Goal: Task Accomplishment & Management: Use online tool/utility

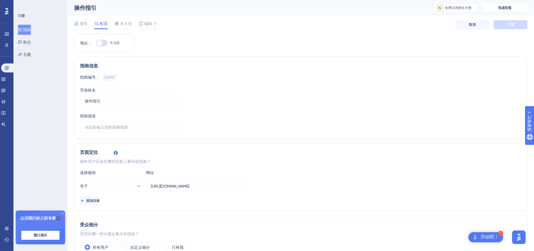
click at [61, 213] on icon at bounding box center [62, 213] width 3 height 3
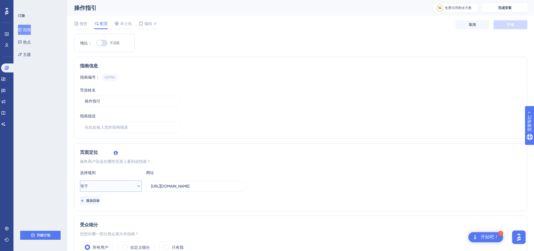
click at [129, 187] on button "等于" at bounding box center [111, 185] width 62 height 11
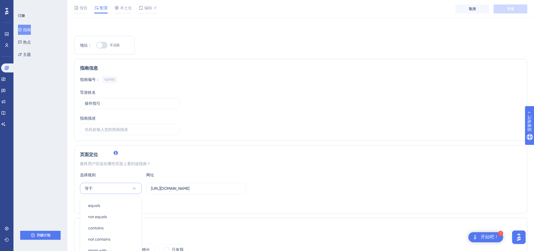
scroll to position [114, 0]
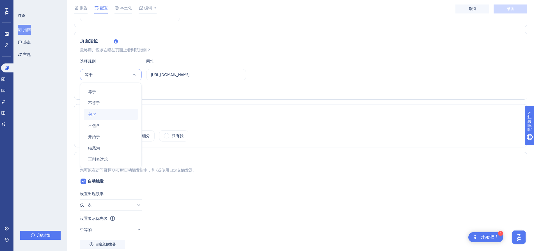
click at [108, 109] on div "包含 包含" at bounding box center [110, 114] width 45 height 11
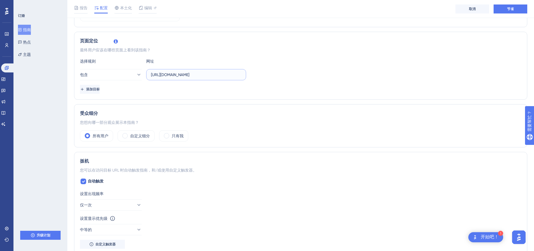
click at [171, 72] on input "https://global-oss-cn.zmqdez.com/v2/front_end/#/tags/audit/picture-strategy" at bounding box center [196, 75] width 90 height 6
click at [189, 75] on input "text" at bounding box center [196, 75] width 90 height 6
paste input "https://global-oss-cn.zmqdez.com/v2/front_end/#/"
drag, startPoint x: 215, startPoint y: 75, endPoint x: 252, endPoint y: 77, distance: 36.8
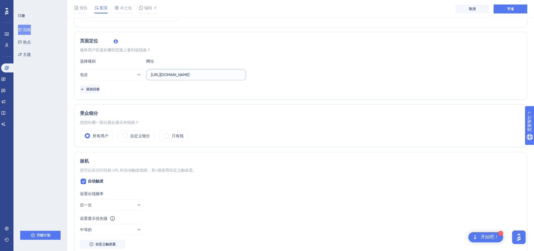
click at [252, 77] on div "包含 https://global-oss-cn.zmqdez.com/v2/front_end/#/" at bounding box center [300, 74] width 441 height 11
type input "https://global-oss-cn.zmqdez.com"
click at [240, 90] on div "添加目标" at bounding box center [300, 89] width 441 height 9
click at [231, 129] on div "受众细分 您想向哪一部分观众展示本指南？ 所有用户 自定义细分 只有我" at bounding box center [300, 125] width 453 height 43
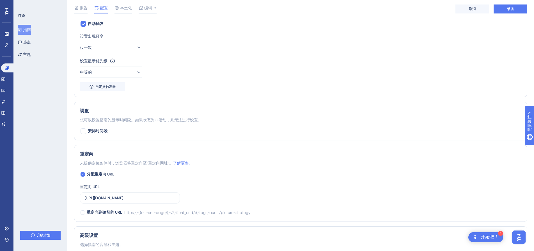
scroll to position [347, 0]
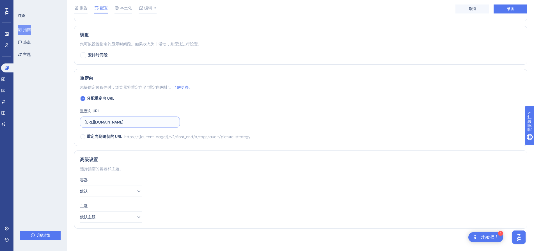
click at [141, 121] on input "https://global-oss-cn.zmqdez.com/v2/front_end/#/tags/audit/picture-strategy" at bounding box center [130, 122] width 90 height 6
paste input "https://global-oss-cn.zmqdez.com/v2/front_end/#/"
type input "https://global-oss-cn.zmqdez.com"
click at [214, 144] on div "重定向 未提供定位条件时，浏览器将重定向至“重定向网址”。 了解更多。 分配重定向 URL 重定向 URL https://global-oss-cn.zmq…" at bounding box center [300, 107] width 453 height 77
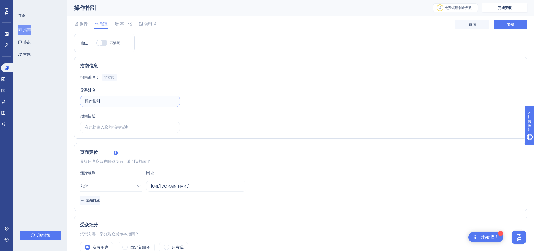
click at [116, 103] on input "操作指引" at bounding box center [130, 101] width 90 height 6
click at [485, 238] on font "开始吧！" at bounding box center [490, 237] width 18 height 4
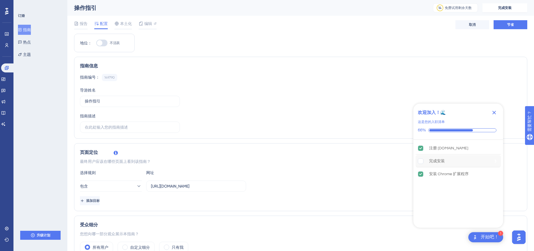
click at [421, 163] on rect "完整安装不完整。" at bounding box center [420, 160] width 5 height 5
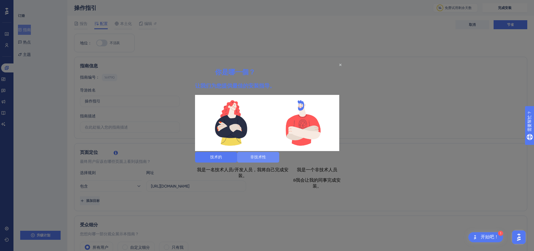
click at [266, 158] on font "非技术性" at bounding box center [258, 157] width 16 height 4
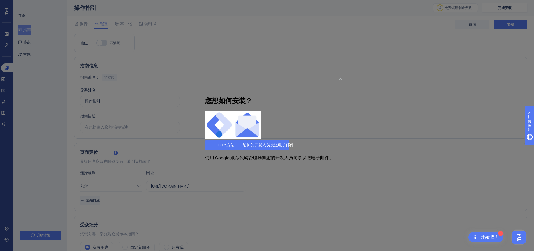
click at [262, 165] on div "使用 Google 跟踪代码管理器" at bounding box center [233, 157] width 57 height 15
click at [340, 78] on icon "关闭预览" at bounding box center [340, 78] width 2 height 2
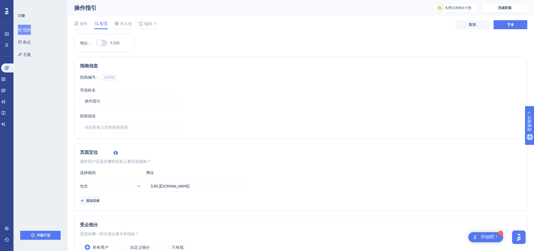
click at [510, 5] on button "完成安装" at bounding box center [504, 7] width 45 height 9
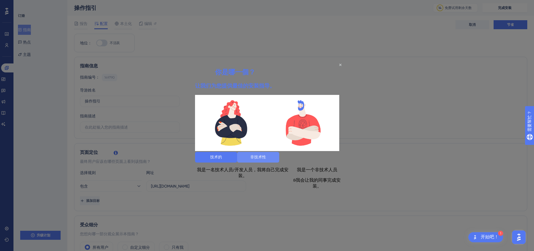
click at [266, 159] on font "非技术性" at bounding box center [258, 157] width 16 height 4
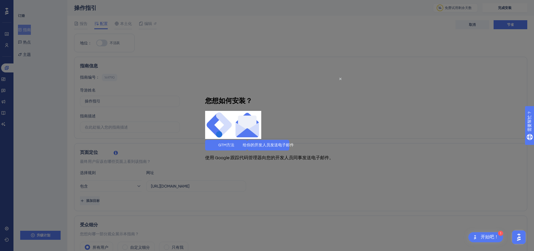
click at [309, 165] on div "向您的开发人员同事发送电子邮件。" at bounding box center [298, 157] width 72 height 15
click at [341, 78] on icon "关闭预览" at bounding box center [340, 78] width 2 height 2
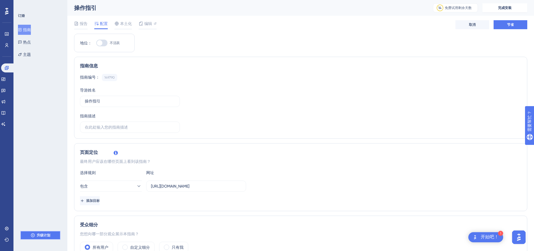
click at [44, 233] on font "升级计划" at bounding box center [43, 235] width 13 height 4
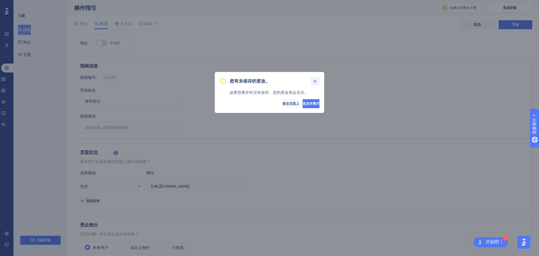
click at [313, 81] on icon at bounding box center [315, 81] width 6 height 6
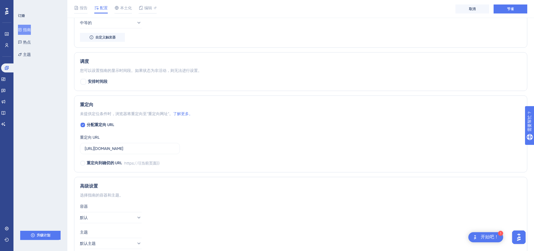
scroll to position [347, 0]
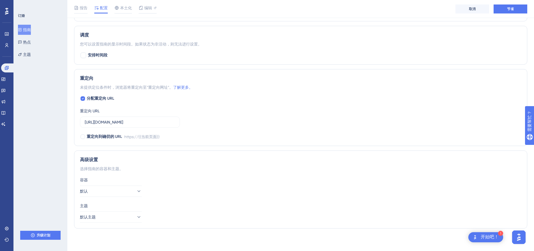
click at [249, 192] on div "容器 默认" at bounding box center [300, 186] width 441 height 20
drag, startPoint x: 520, startPoint y: 236, endPoint x: 1031, endPoint y: 466, distance: 559.8
click at [520, 236] on img "打开AI助手启动器" at bounding box center [519, 237] width 10 height 10
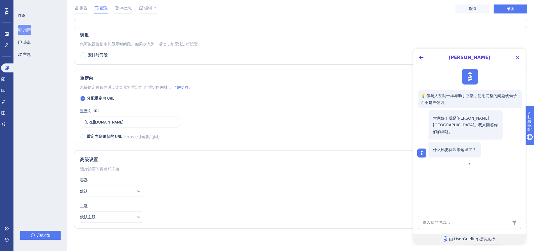
scroll to position [0, 0]
click at [518, 58] on icon "关闭按钮" at bounding box center [518, 58] width 4 height 4
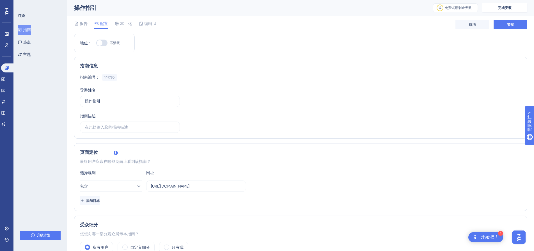
click at [7, 9] on icon at bounding box center [6, 11] width 3 height 7
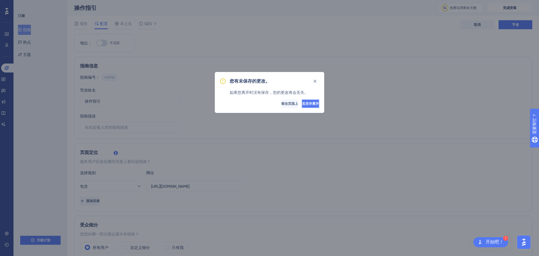
click at [301, 102] on button "丢弃并离开" at bounding box center [310, 103] width 18 height 9
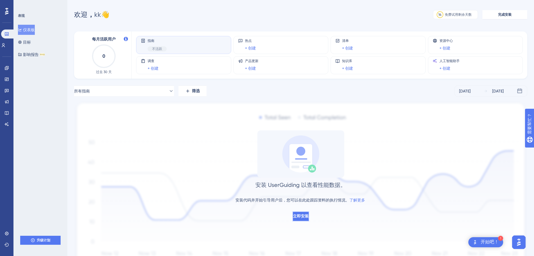
click at [292, 219] on button "立即安装" at bounding box center [300, 216] width 17 height 10
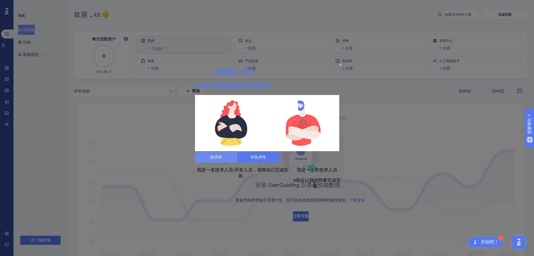
click at [237, 162] on button "技术的" at bounding box center [216, 157] width 42 height 11
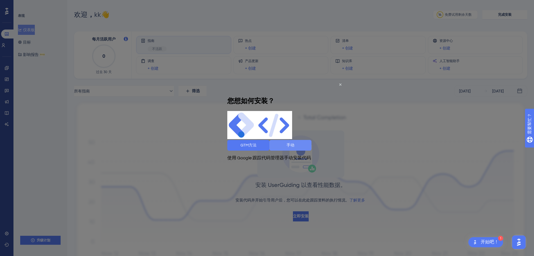
click at [297, 150] on button "手动" at bounding box center [290, 144] width 42 height 11
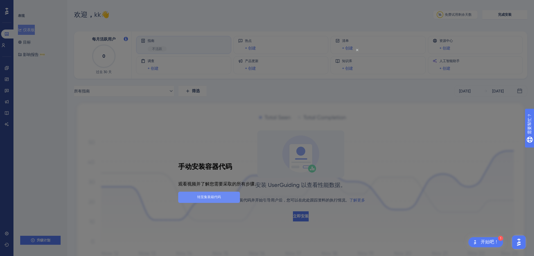
click at [221, 195] on font "转至集装箱代码" at bounding box center [209, 197] width 24 height 4
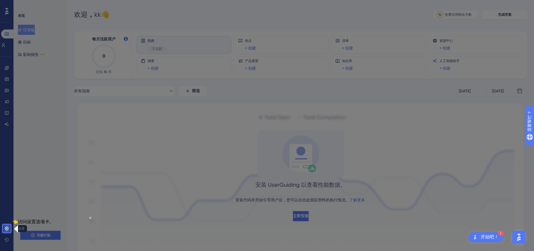
click at [9, 228] on link at bounding box center [6, 228] width 4 height 9
click at [8, 230] on icon at bounding box center [6, 228] width 4 height 4
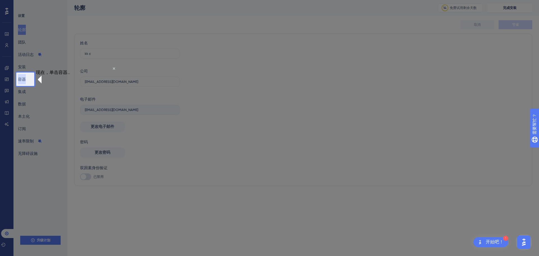
click at [23, 77] on font "容器" at bounding box center [22, 79] width 8 height 4
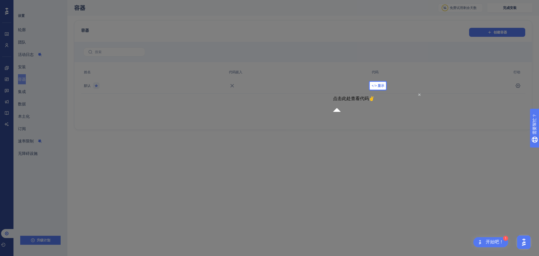
click at [379, 88] on span "</> 显示" at bounding box center [377, 85] width 13 height 4
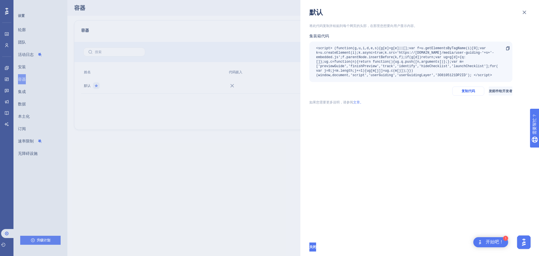
click at [461, 92] on font "复制代码" at bounding box center [467, 91] width 13 height 4
click at [263, 159] on div "默认 将此代码复制并粘贴到每个网页的头部，在那里您想要向用户显示内容。 集装箱代码 <script> (function(g,u,i,d,e,s){g[e]=…" at bounding box center [269, 128] width 539 height 256
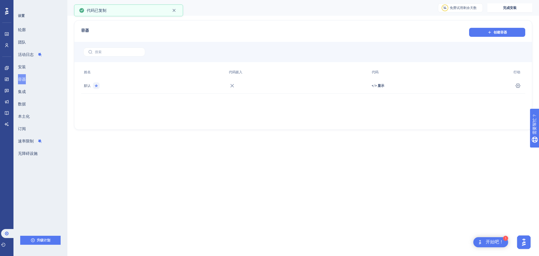
click at [175, 123] on div "容器 创建容器 姓名 代码嵌入 代码 行动 默认 </> 显示 设置" at bounding box center [303, 74] width 458 height 109
click at [22, 15] on font "设置" at bounding box center [21, 16] width 7 height 4
click at [9, 10] on div at bounding box center [6, 11] width 9 height 9
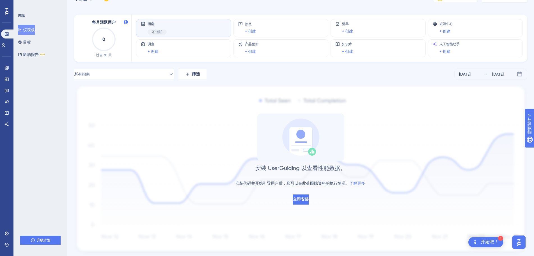
scroll to position [33, 0]
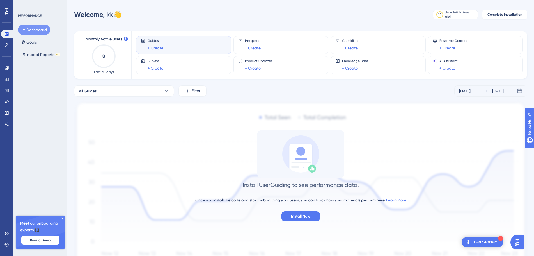
drag, startPoint x: 155, startPoint y: 118, endPoint x: 123, endPoint y: 122, distance: 32.8
drag, startPoint x: 123, startPoint y: 122, endPoint x: 203, endPoint y: 70, distance: 96.3
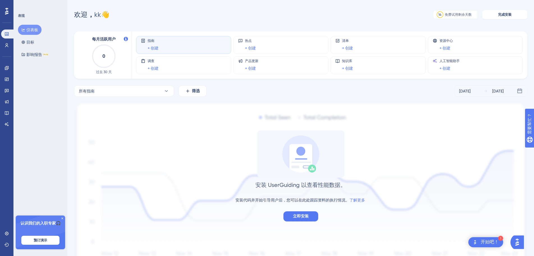
click at [255, 89] on div "所有指南 筛选 2025年8月6日 2025年8月12日" at bounding box center [300, 90] width 453 height 11
click at [153, 49] on font "+ 创建" at bounding box center [153, 48] width 11 height 4
click at [290, 62] on div "产品更新 + 创建" at bounding box center [281, 65] width 86 height 13
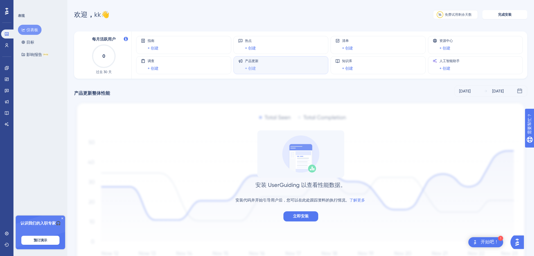
click at [251, 70] on font "+ 创建" at bounding box center [250, 68] width 11 height 4
click at [172, 47] on div "指南 + 创建" at bounding box center [184, 44] width 86 height 13
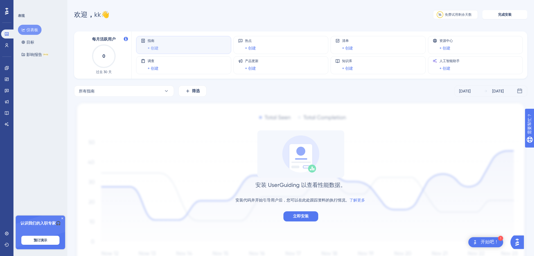
click at [157, 49] on font "+ 创建" at bounding box center [153, 48] width 11 height 4
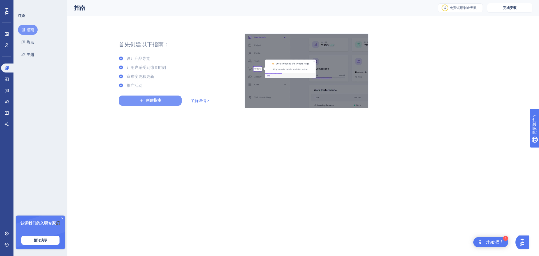
click at [165, 104] on button "创建指南" at bounding box center [150, 100] width 63 height 10
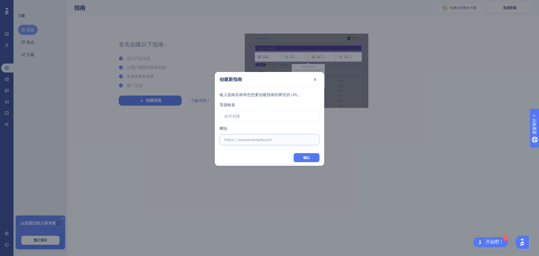
click at [236, 142] on input "text" at bounding box center [269, 139] width 90 height 6
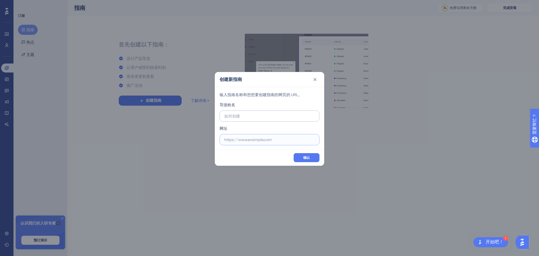
paste input "https://global-oss-cn.zmqdez.com/"
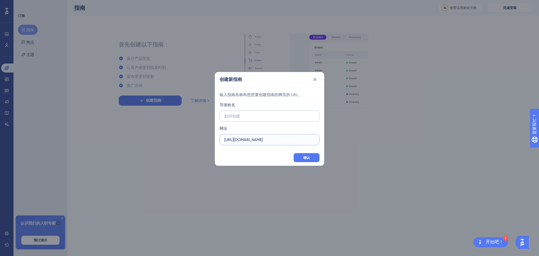
type input "https://global-oss-cn.zmqdez.com/"
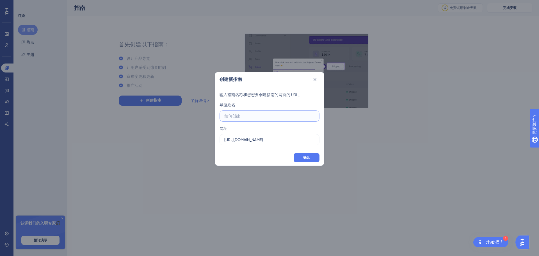
click at [262, 115] on input "text" at bounding box center [269, 116] width 90 height 6
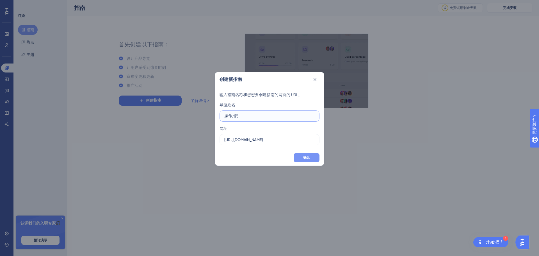
type input "操作指引"
click at [311, 158] on button "确认" at bounding box center [306, 157] width 26 height 9
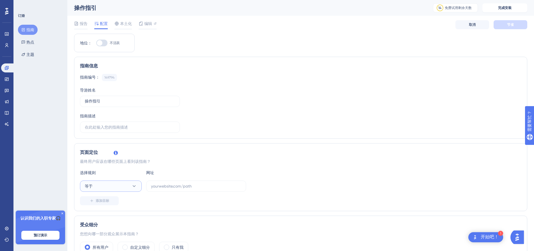
click at [121, 187] on button "等于" at bounding box center [111, 185] width 62 height 11
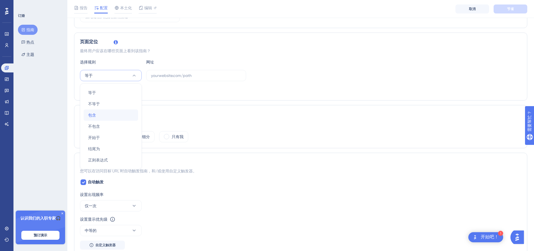
click at [104, 114] on div "包含 包含" at bounding box center [110, 114] width 45 height 11
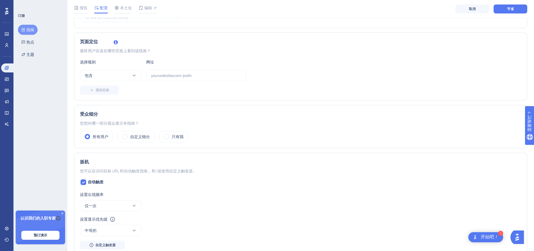
click at [197, 109] on div "受众细分 您想向哪一部分观众展示本指南？ 所有用户 自定义细分 只有我" at bounding box center [300, 126] width 453 height 43
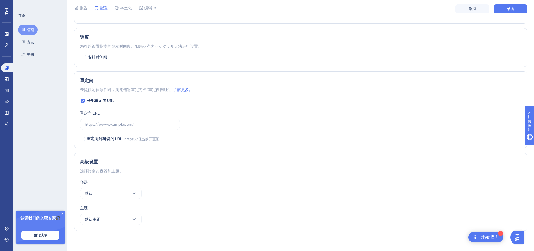
scroll to position [347, 0]
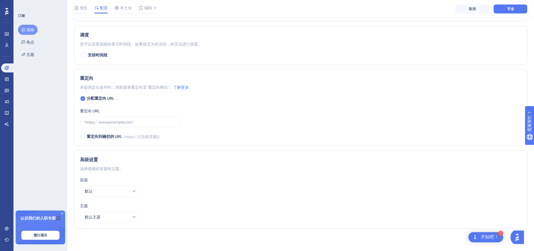
click at [484, 236] on font "开始吧！" at bounding box center [490, 237] width 18 height 4
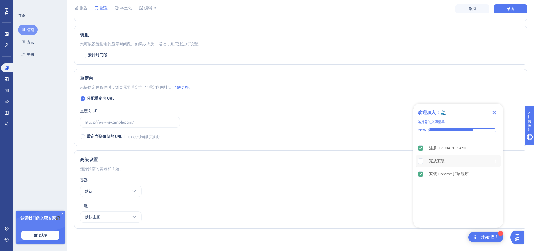
click at [419, 162] on rect "完整安装不完整。" at bounding box center [420, 160] width 5 height 5
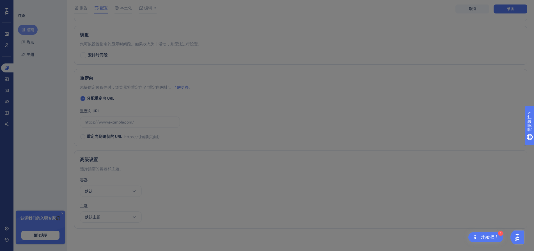
scroll to position [0, 0]
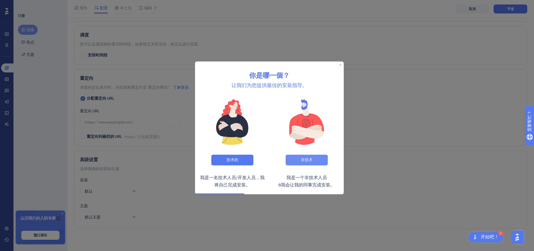
click at [320, 163] on button "非技术" at bounding box center [307, 160] width 42 height 11
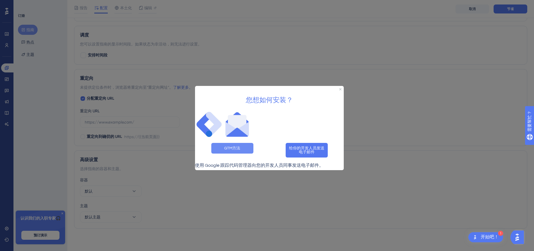
click at [246, 143] on button "GTM方法" at bounding box center [232, 148] width 42 height 11
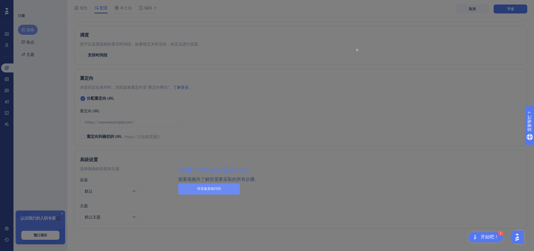
click at [221, 191] on font "转至集装箱代码" at bounding box center [209, 189] width 24 height 4
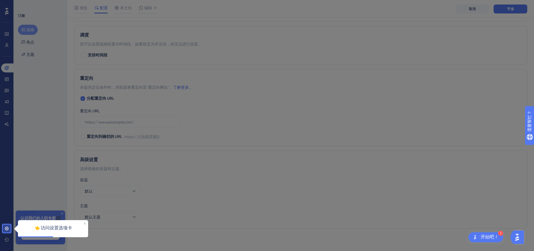
click at [86, 224] on icon "关闭预览" at bounding box center [85, 223] width 2 height 2
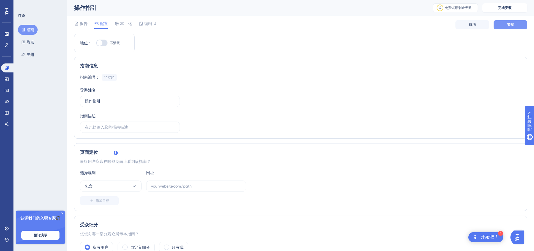
click at [510, 27] on button "节省" at bounding box center [511, 24] width 34 height 9
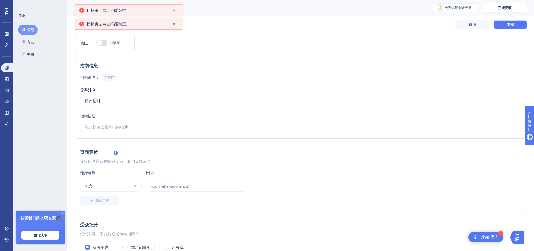
click at [510, 27] on button "节省" at bounding box center [511, 24] width 34 height 9
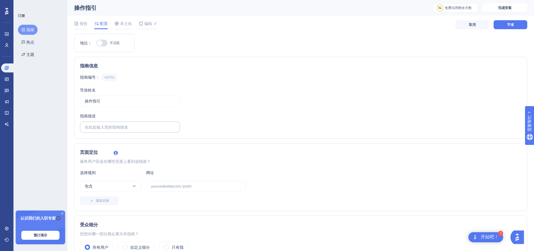
click at [125, 130] on label at bounding box center [130, 126] width 100 height 11
click at [125, 130] on input "text" at bounding box center [130, 127] width 90 height 6
click at [503, 24] on button "节省" at bounding box center [511, 24] width 34 height 9
drag, startPoint x: 213, startPoint y: 187, endPoint x: 137, endPoint y: 187, distance: 76.3
click at [137, 187] on div "包含" at bounding box center [163, 185] width 166 height 11
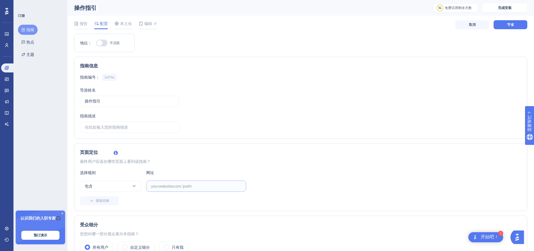
click at [189, 185] on input "text" at bounding box center [196, 186] width 90 height 6
paste input "https://global-oss-cn.zmqdez.com/"
type input "https://global-oss-cn.zmqdez.com/"
click at [210, 200] on div "添加目标" at bounding box center [300, 200] width 441 height 9
click at [516, 29] on button "节省" at bounding box center [511, 24] width 34 height 9
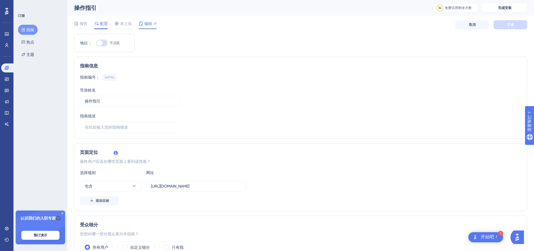
click at [148, 25] on font "编辑" at bounding box center [148, 23] width 8 height 4
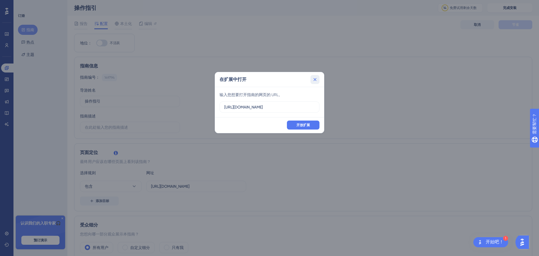
click at [314, 77] on icon at bounding box center [315, 80] width 6 height 6
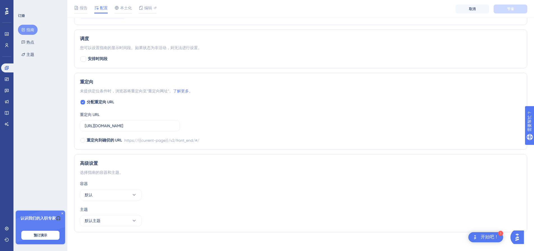
scroll to position [347, 0]
